Goal: Task Accomplishment & Management: Manage account settings

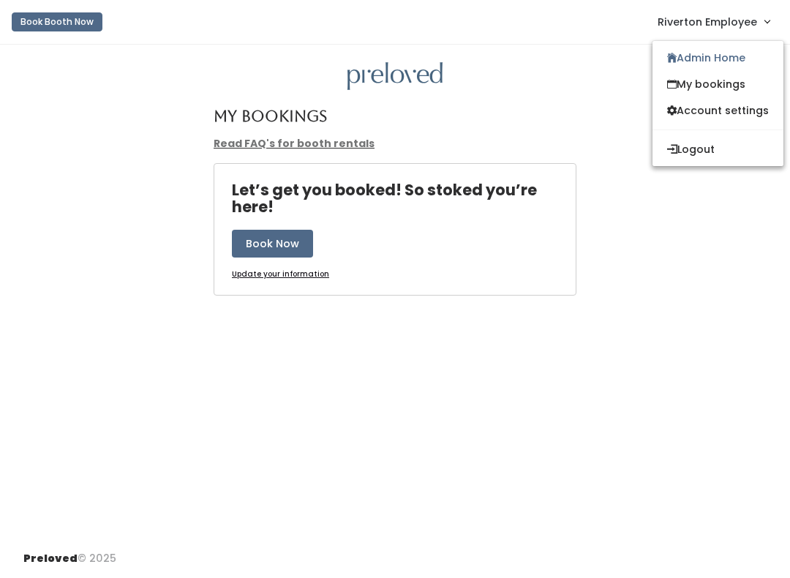
click at [706, 65] on link "Admin Home" at bounding box center [717, 58] width 131 height 26
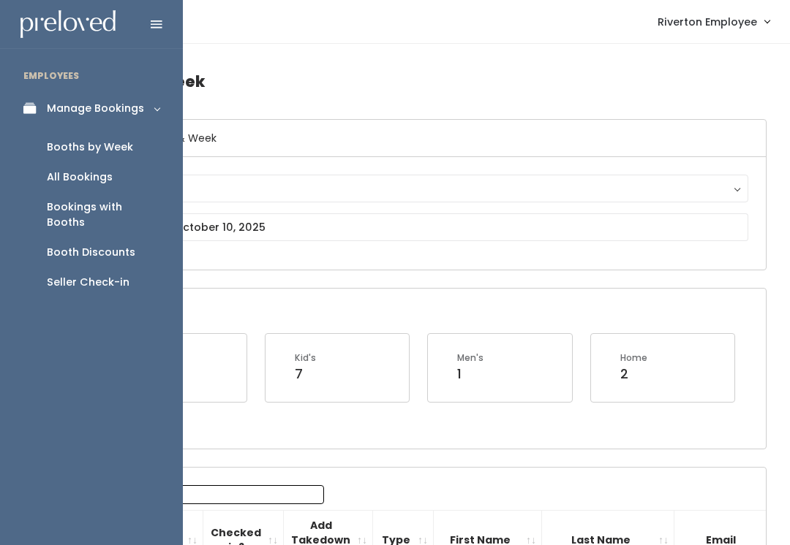
click at [89, 148] on div "Booths by Week" at bounding box center [90, 147] width 86 height 15
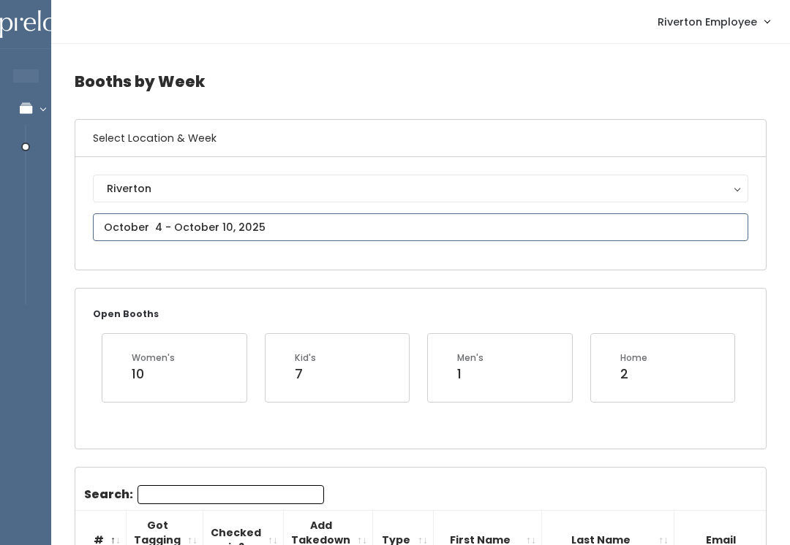
click at [200, 228] on input "text" at bounding box center [420, 228] width 655 height 28
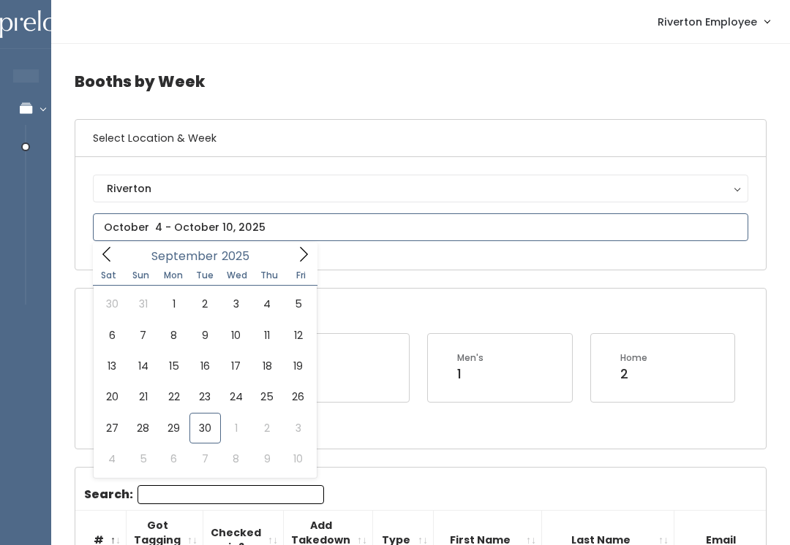
type input "September 27 to October 3"
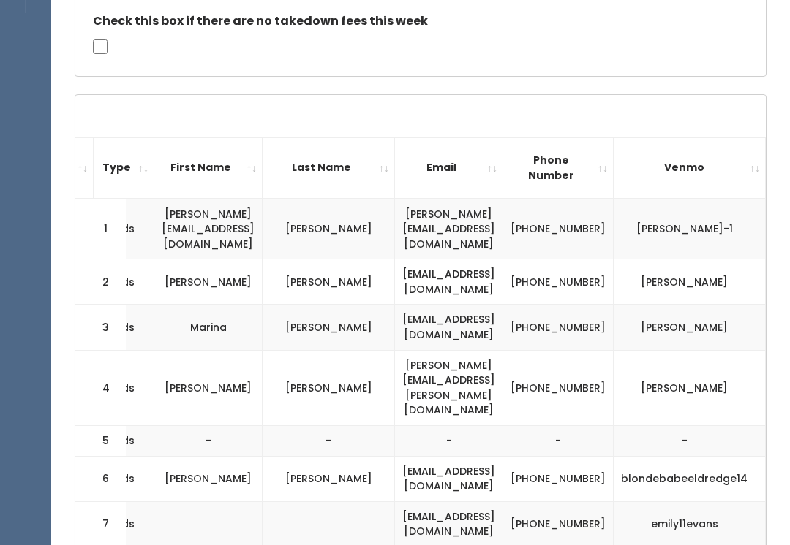
scroll to position [0, 280]
